Goal: Navigation & Orientation: Find specific page/section

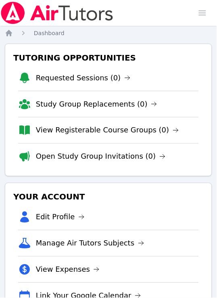
click at [120, 18] on div "Home Sessions Study Groups Students Messages Open user menu Peggy Koutas Open m…" at bounding box center [108, 13] width 217 height 26
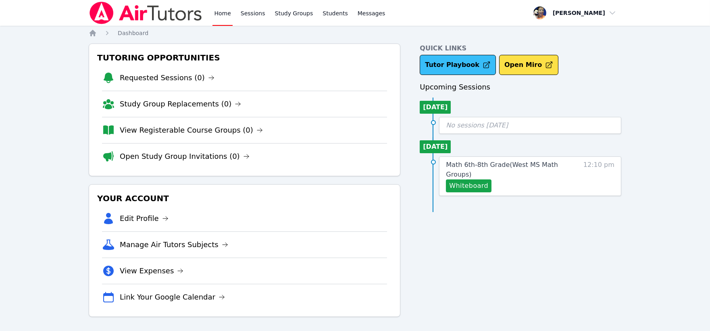
click at [454, 66] on link "Tutor Playbook" at bounding box center [458, 65] width 76 height 20
